Goal: Information Seeking & Learning: Understand process/instructions

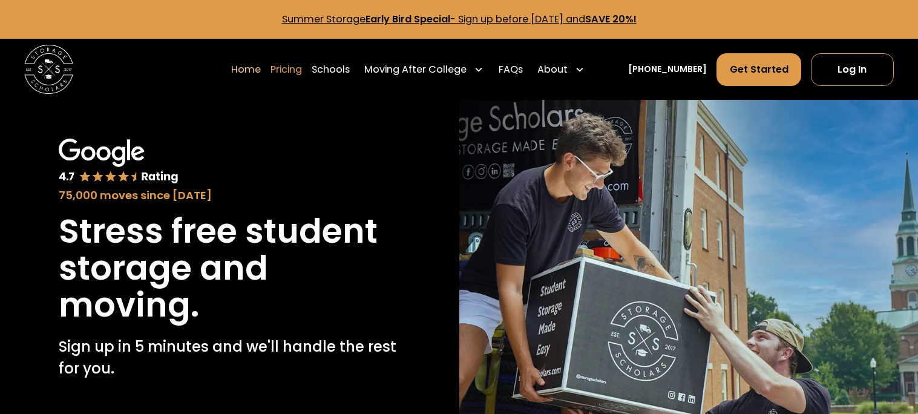
click at [302, 74] on link "Pricing" at bounding box center [285, 70] width 31 height 34
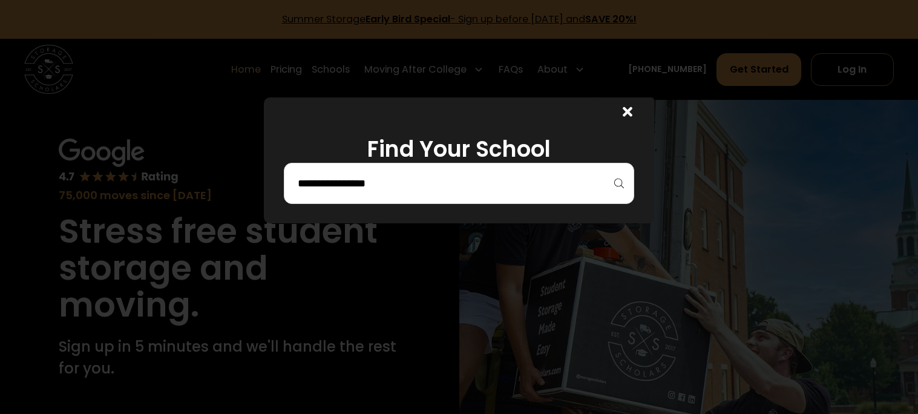
click at [434, 179] on input "search" at bounding box center [458, 183] width 325 height 21
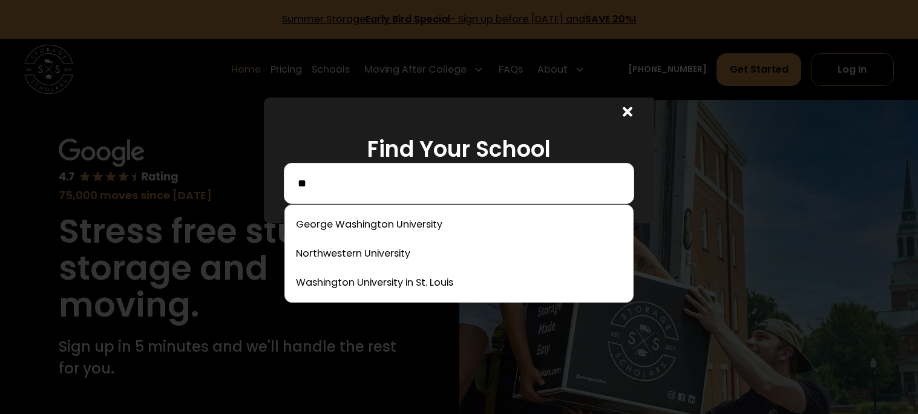
type input "*"
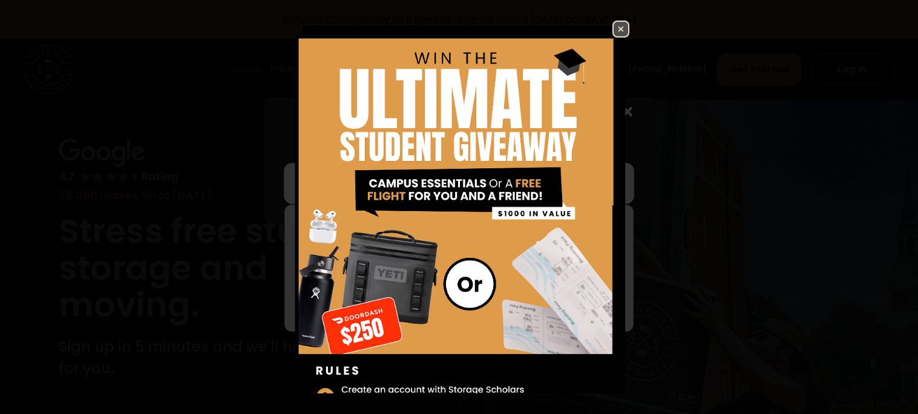
click at [623, 30] on img at bounding box center [620, 29] width 15 height 15
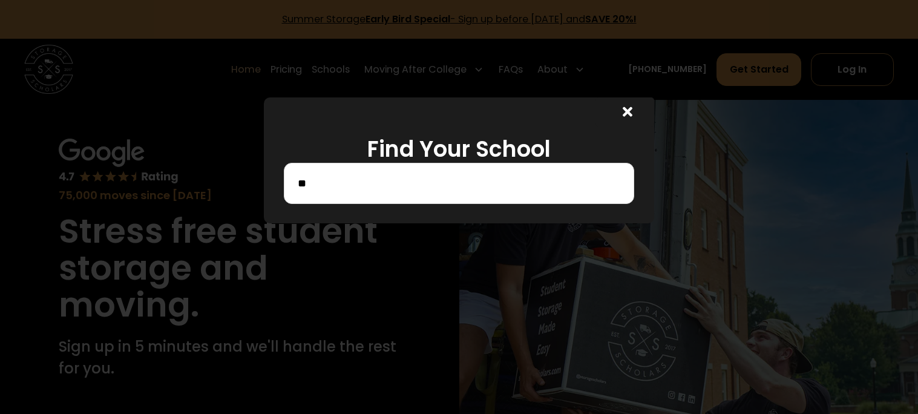
click at [437, 178] on input "**" at bounding box center [458, 183] width 325 height 21
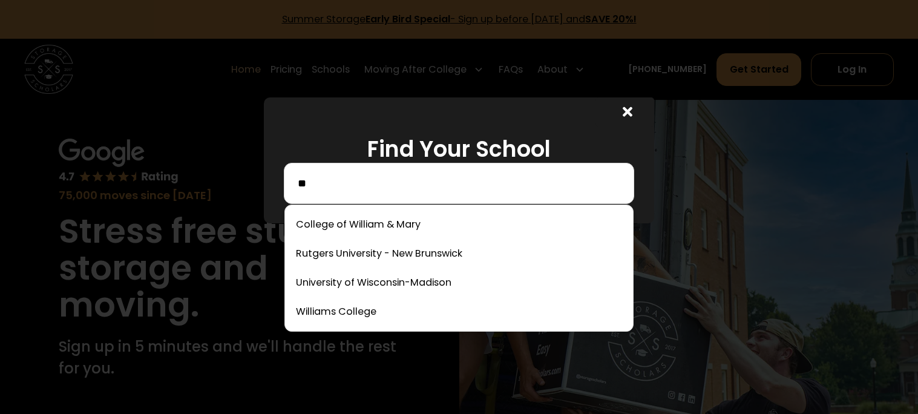
type input "*"
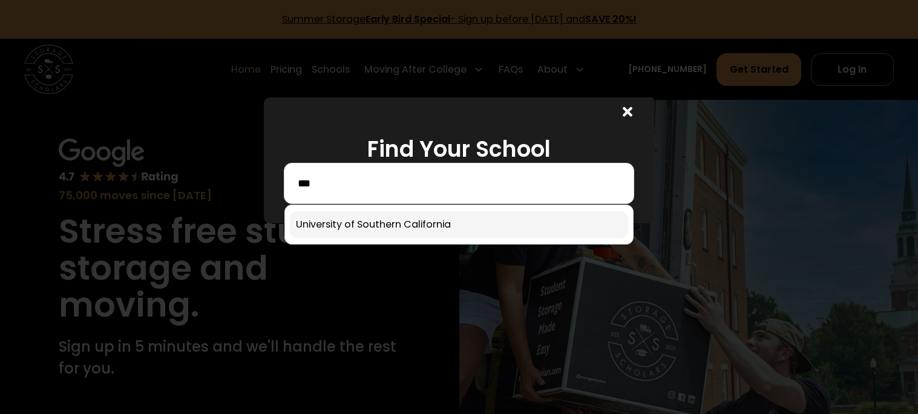
type input "***"
click at [382, 234] on link at bounding box center [459, 224] width 339 height 27
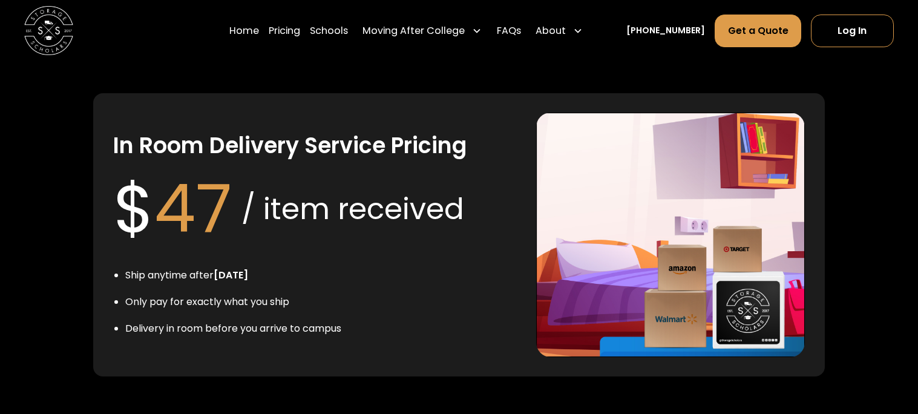
scroll to position [2332, 0]
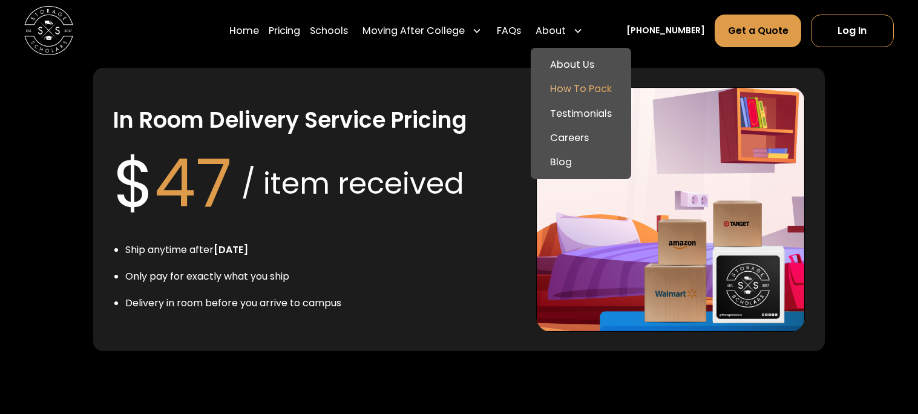
click at [577, 86] on link "How To Pack" at bounding box center [580, 89] width 91 height 24
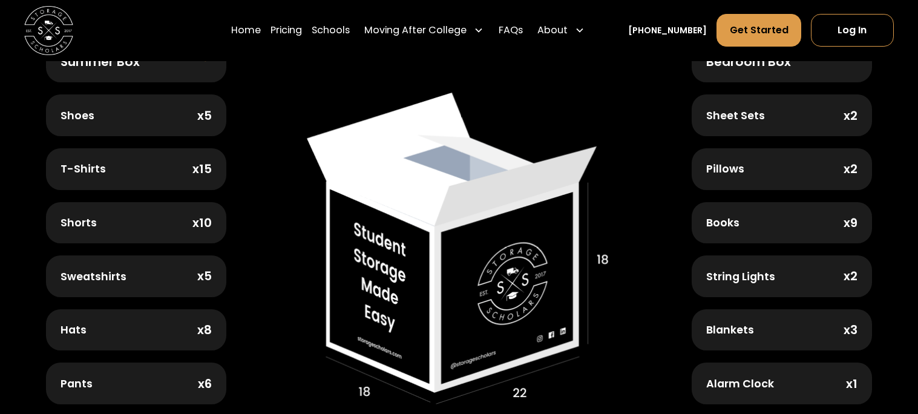
scroll to position [548, 0]
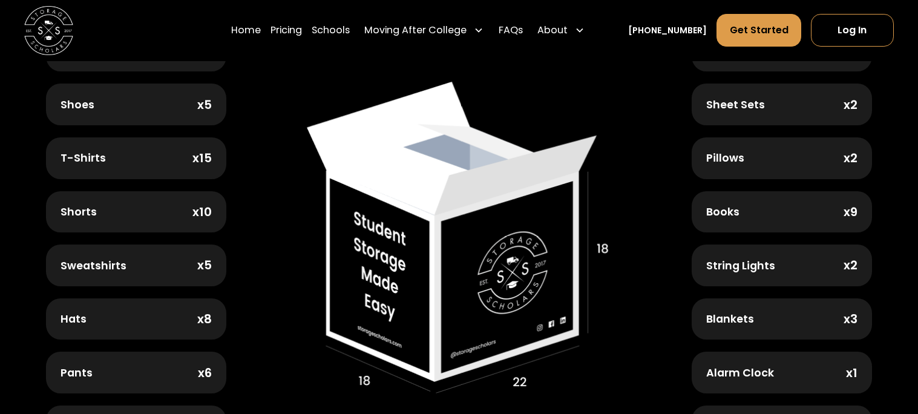
click at [192, 97] on div "Shoes x5" at bounding box center [136, 103] width 180 height 41
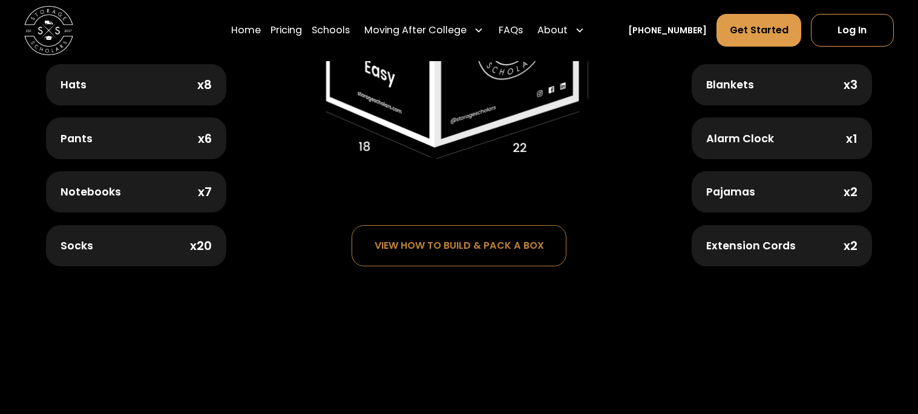
scroll to position [785, 0]
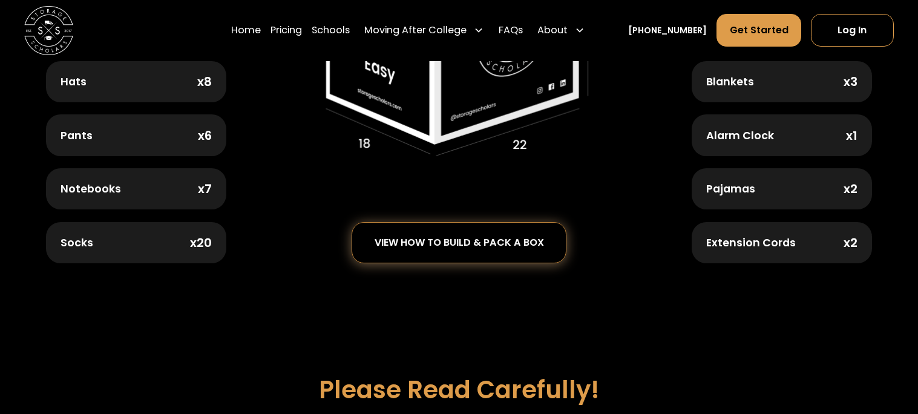
click at [468, 226] on div "view how to build & pack a box" at bounding box center [458, 243] width 213 height 40
